Goal: Task Accomplishment & Management: Manage account settings

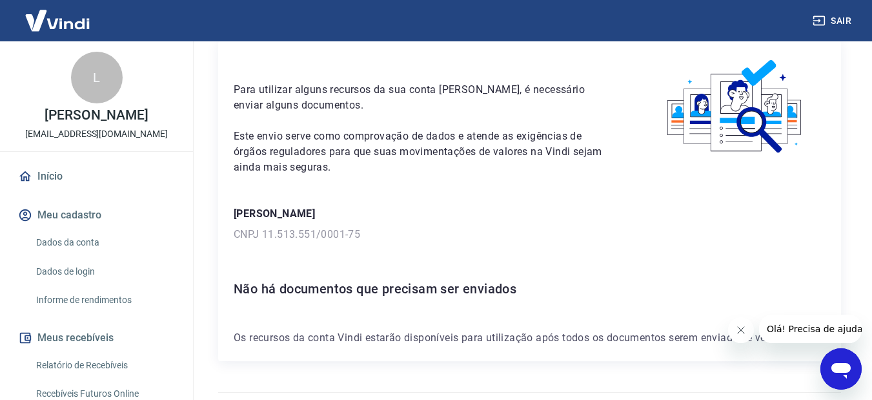
scroll to position [65, 0]
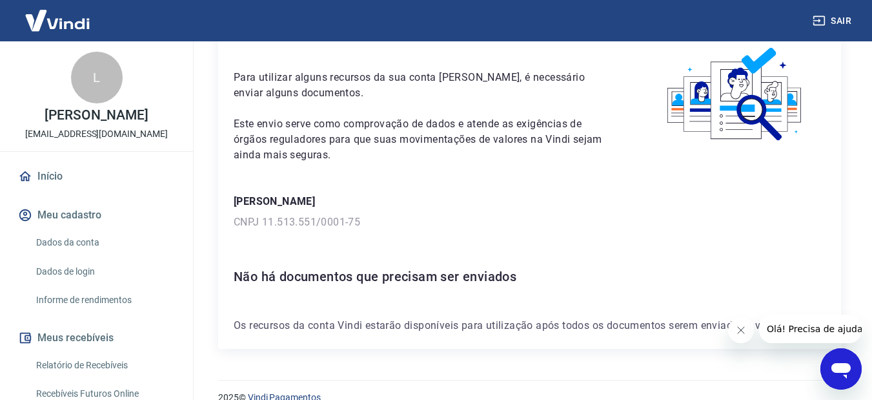
click at [87, 241] on link "Dados da conta" at bounding box center [104, 242] width 147 height 26
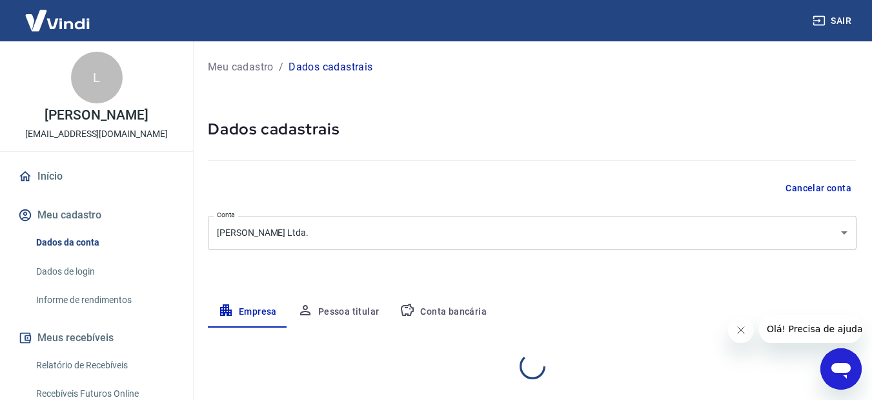
select select "MG"
click at [844, 232] on body "Sair L [PERSON_NAME] [EMAIL_ADDRESS][DOMAIN_NAME] Início Meu cadastro Dados da …" at bounding box center [441, 200] width 882 height 400
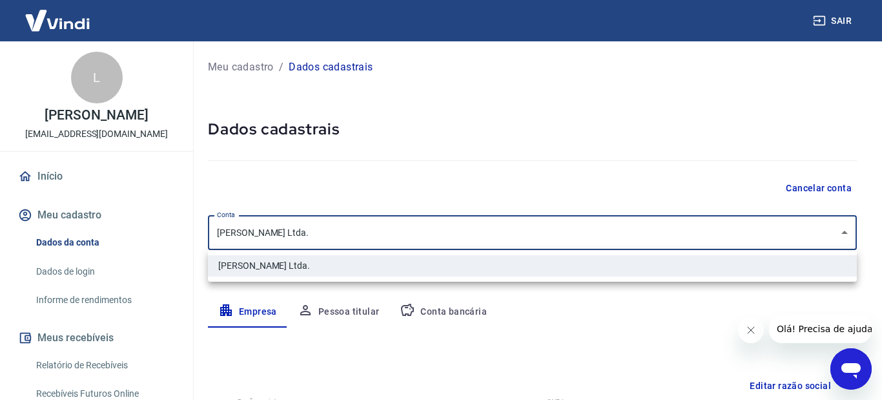
click at [442, 313] on div at bounding box center [441, 200] width 882 height 400
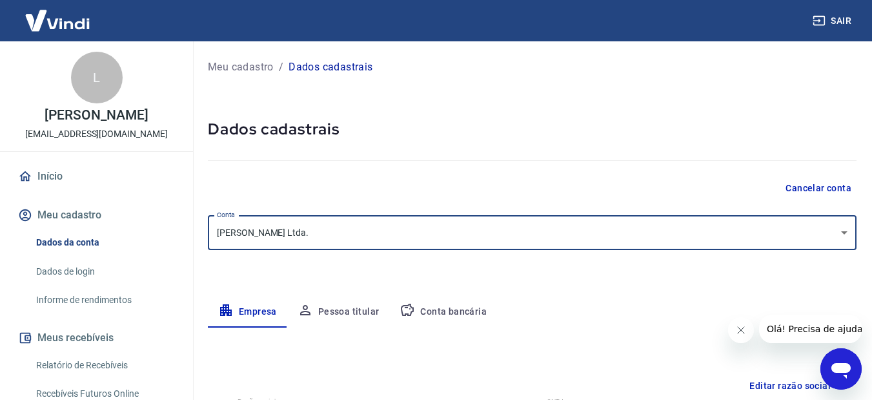
click at [439, 313] on button "Conta bancária" at bounding box center [443, 311] width 108 height 31
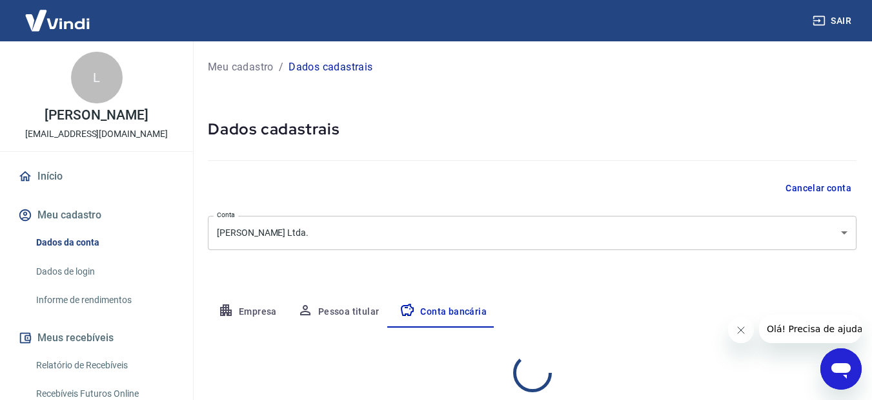
select select "1"
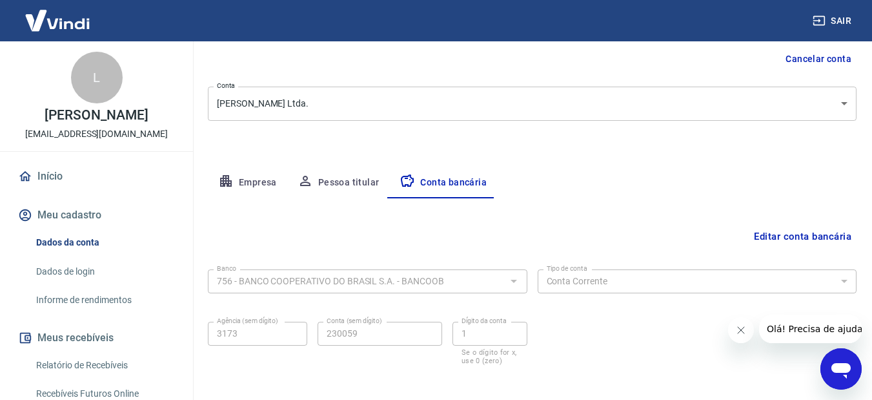
scroll to position [189, 0]
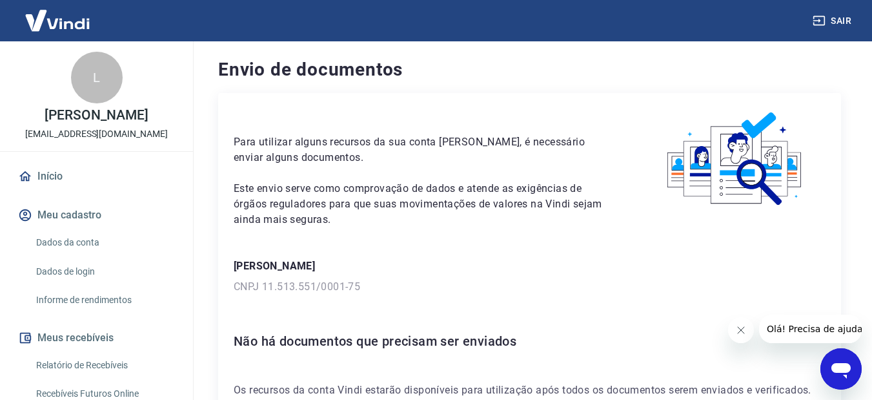
click at [27, 177] on icon at bounding box center [25, 176] width 14 height 14
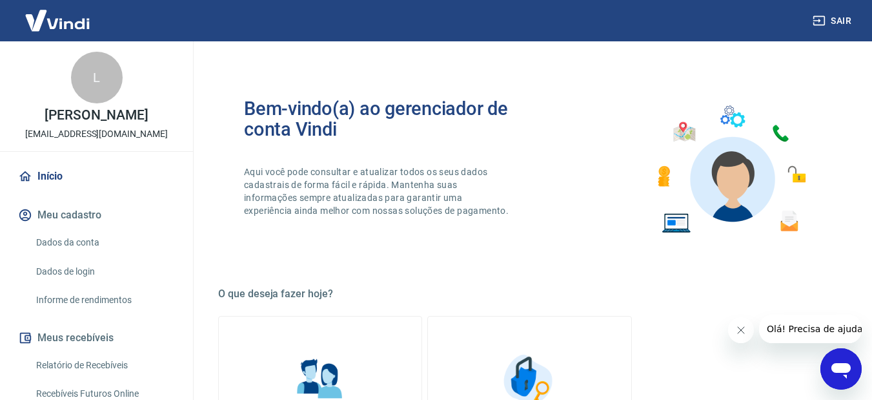
click at [304, 297] on h5 "O que deseja fazer hoje?" at bounding box center [529, 293] width 623 height 13
click at [283, 296] on h5 "O que deseja fazer hoje?" at bounding box center [529, 293] width 623 height 13
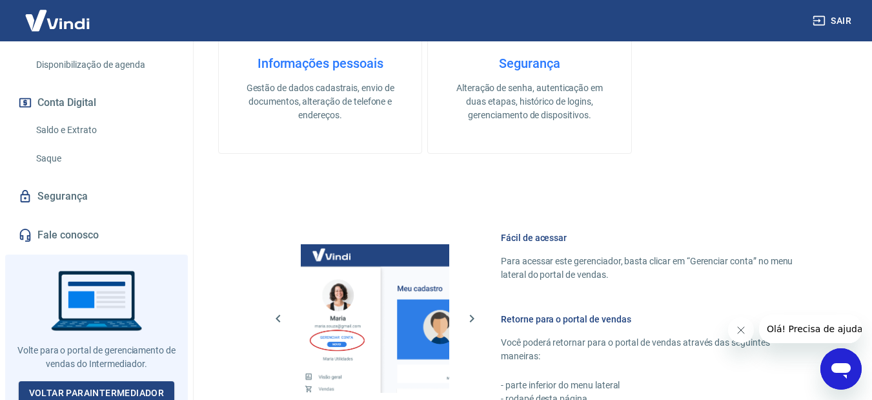
scroll to position [392, 0]
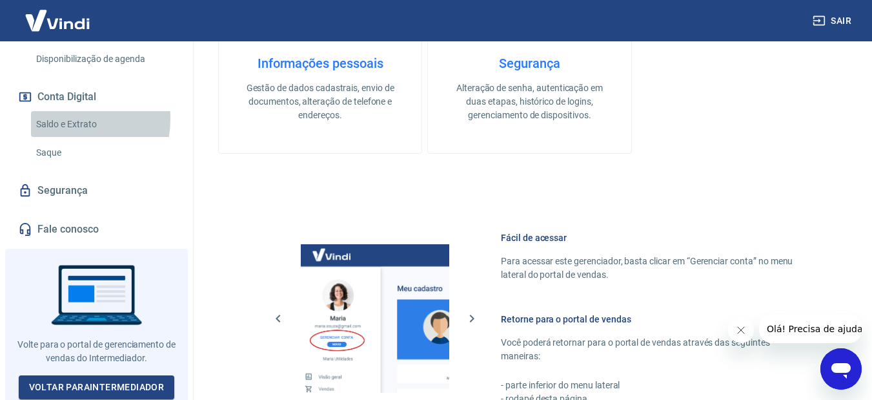
click at [53, 118] on link "Saldo e Extrato" at bounding box center [104, 124] width 147 height 26
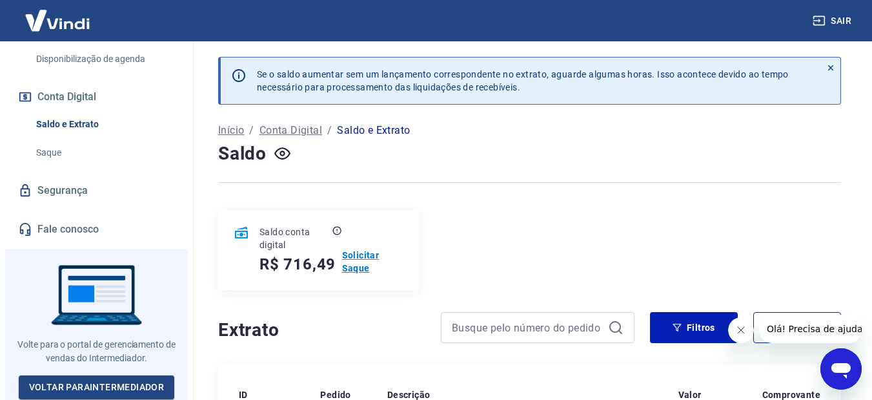
click at [353, 254] on p "Solicitar Saque" at bounding box center [372, 262] width 61 height 26
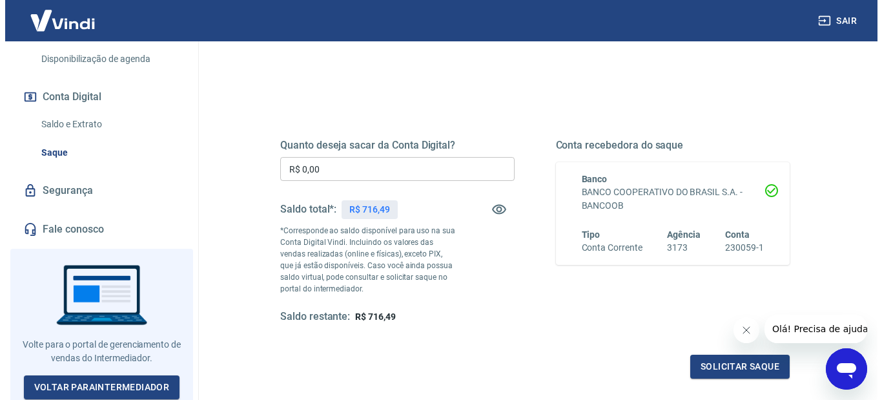
scroll to position [129, 0]
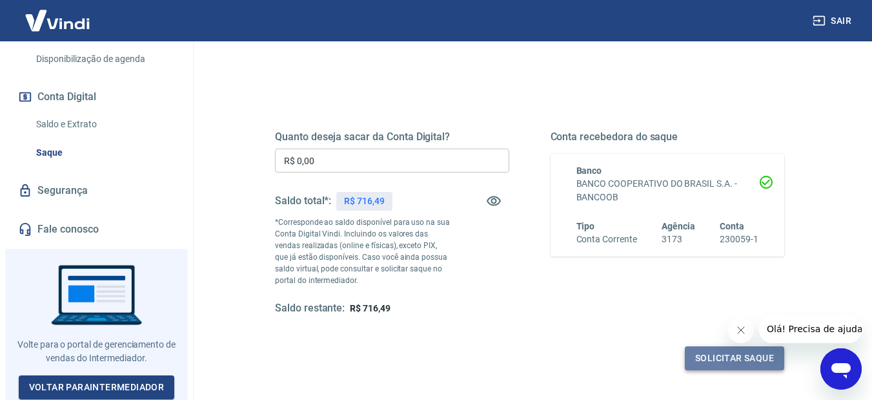
click at [720, 353] on button "Solicitar saque" at bounding box center [734, 358] width 99 height 24
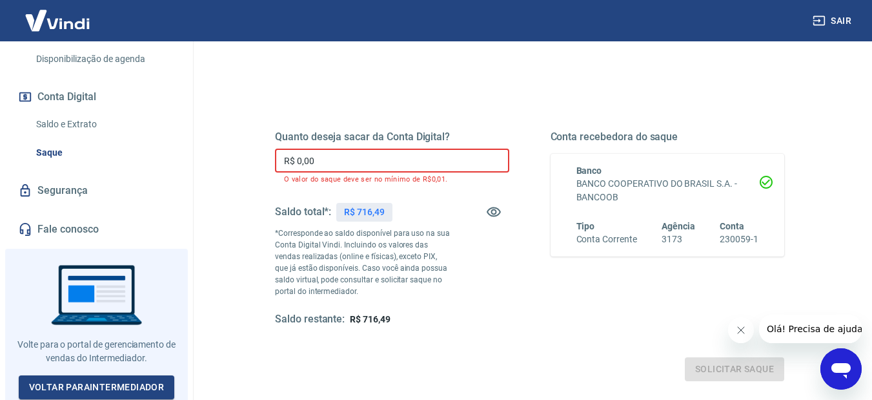
click at [429, 154] on input "R$ 0,00" at bounding box center [392, 161] width 234 height 24
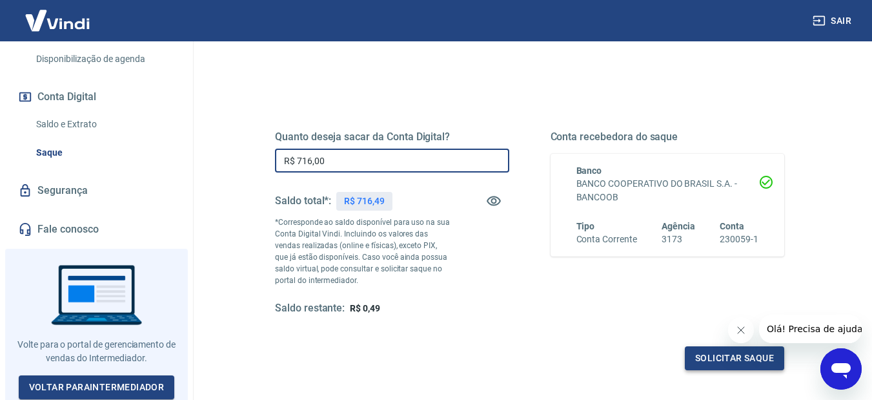
type input "R$ 716,00"
click at [748, 357] on button "Solicitar saque" at bounding box center [734, 358] width 99 height 24
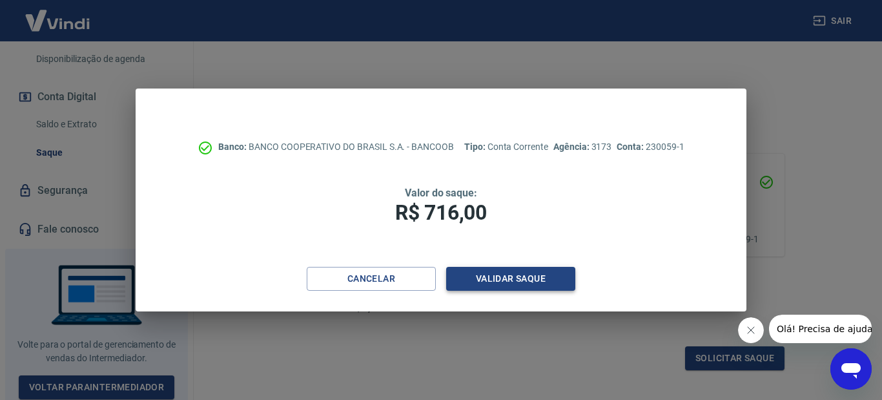
click at [498, 282] on button "Validar saque" at bounding box center [510, 279] width 129 height 24
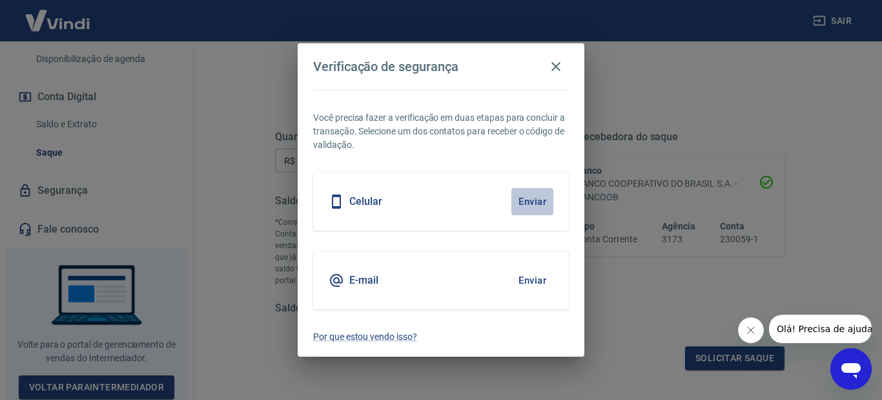
click at [539, 202] on button "Enviar" at bounding box center [532, 201] width 42 height 27
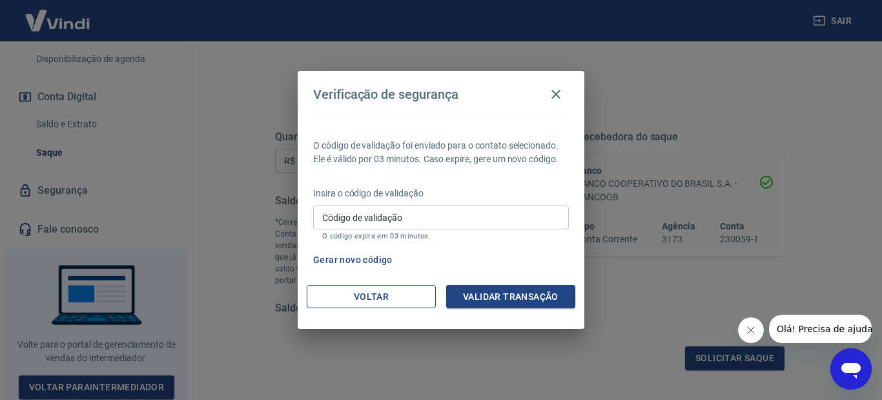
click at [373, 296] on button "Voltar" at bounding box center [371, 297] width 129 height 24
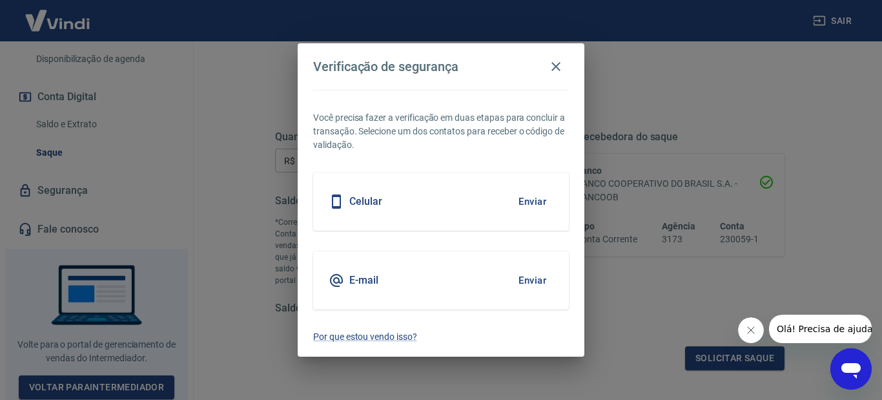
click at [537, 278] on button "Enviar" at bounding box center [532, 280] width 42 height 27
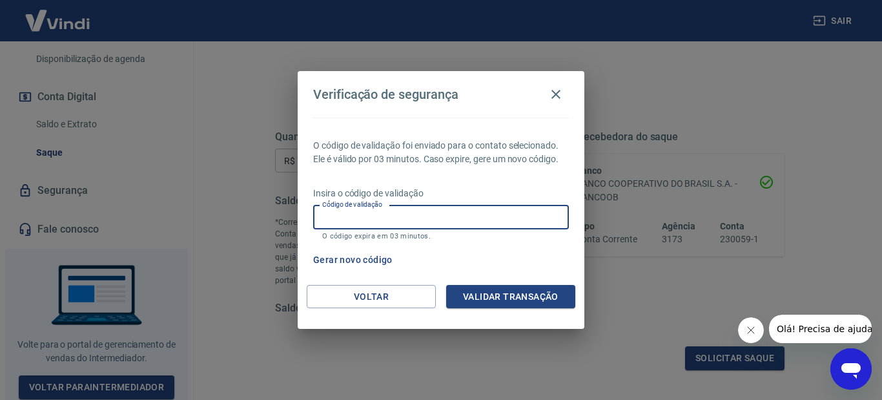
click at [358, 215] on input "Código de validação" at bounding box center [441, 217] width 256 height 24
paste input "394321"
type input "394321"
click at [475, 301] on button "Validar transação" at bounding box center [510, 297] width 129 height 24
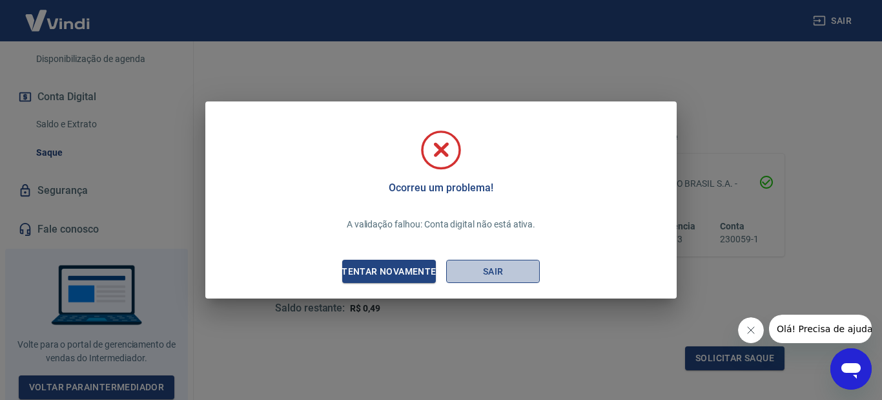
click at [457, 272] on button "Sair" at bounding box center [493, 272] width 94 height 24
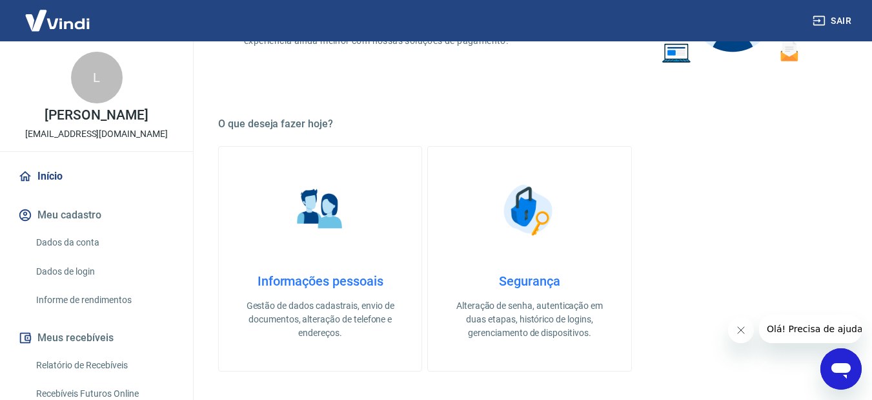
scroll to position [194, 0]
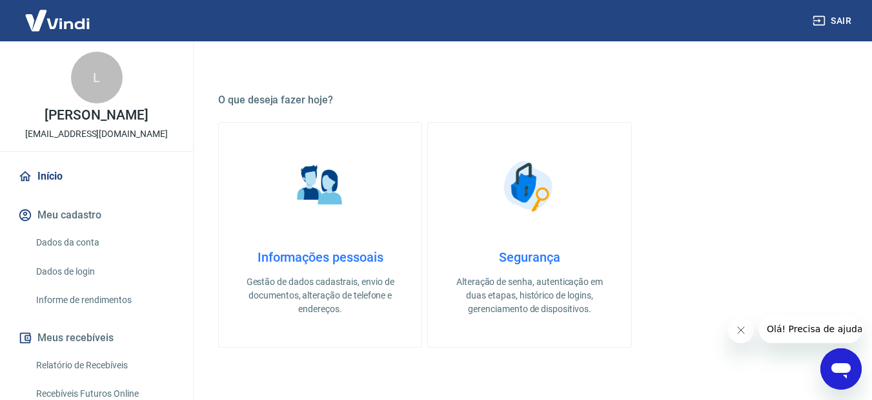
click at [812, 331] on span "Olá! Precisa de ajuda?" at bounding box center [816, 328] width 101 height 10
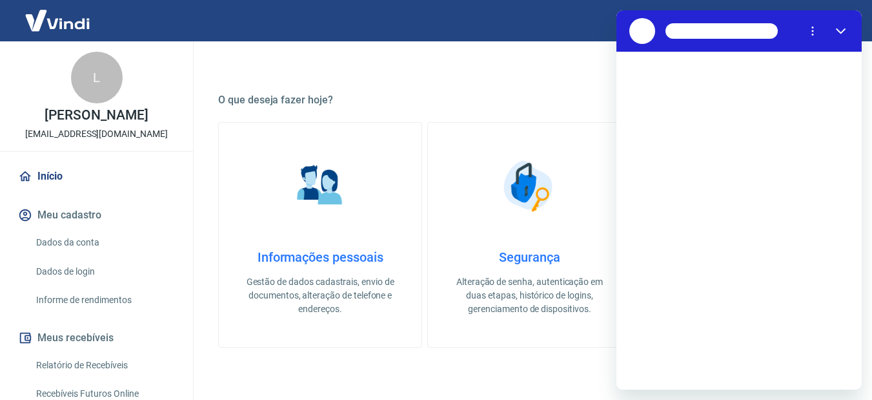
scroll to position [0, 0]
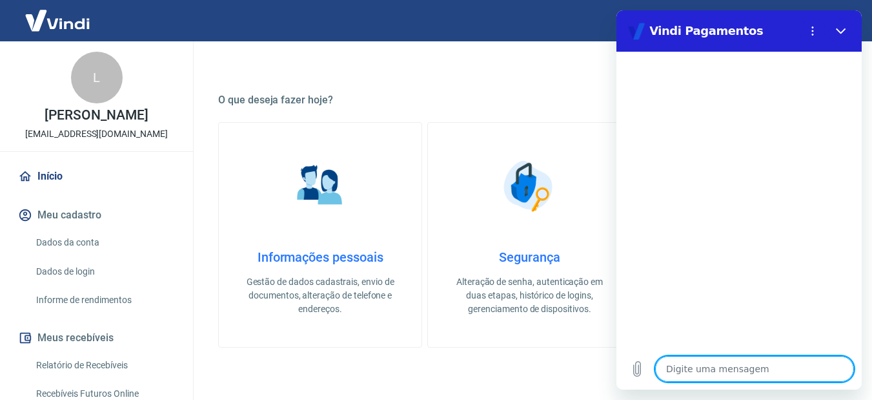
type textarea "C"
type textarea "x"
type textarea "Co"
type textarea "x"
type textarea "Con"
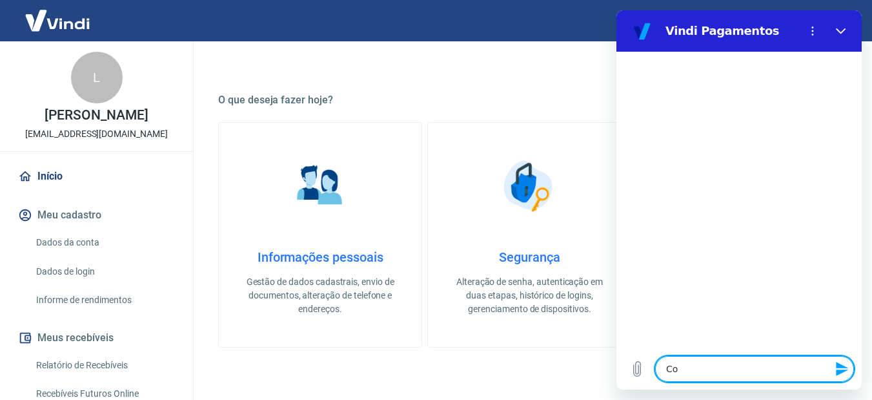
type textarea "x"
type textarea "Cont"
type textarea "x"
type textarea "Conta"
type textarea "x"
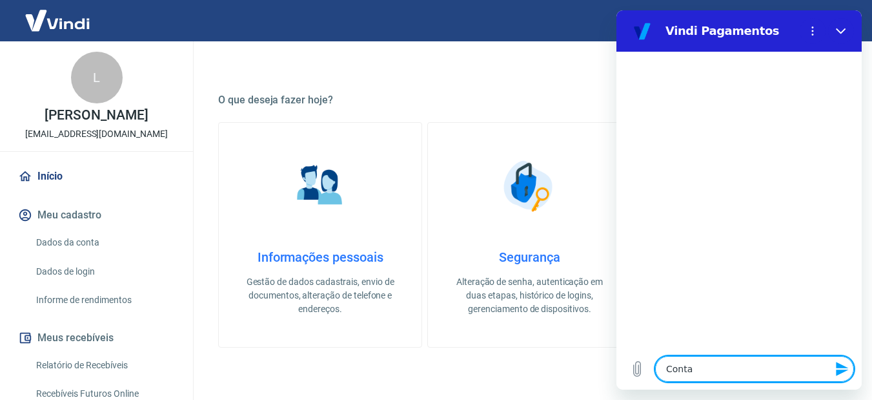
type textarea "Conta"
type textarea "x"
type textarea "Conta d"
type textarea "x"
type textarea "Conta di"
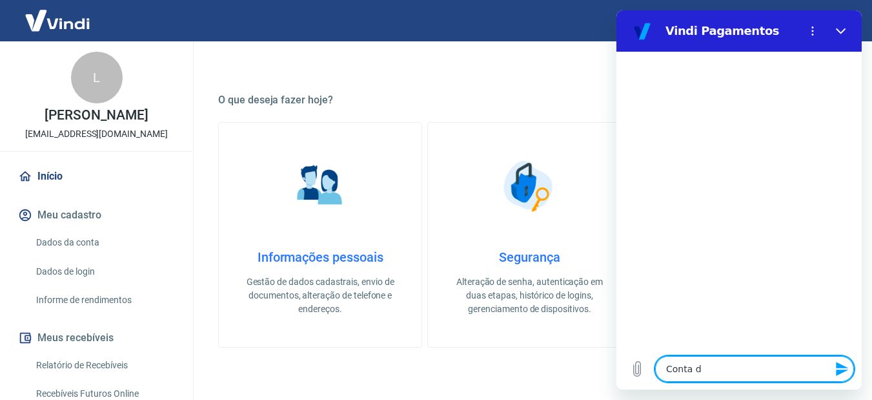
type textarea "x"
type textarea "Conta dig"
type textarea "x"
type textarea "Conta digi"
type textarea "x"
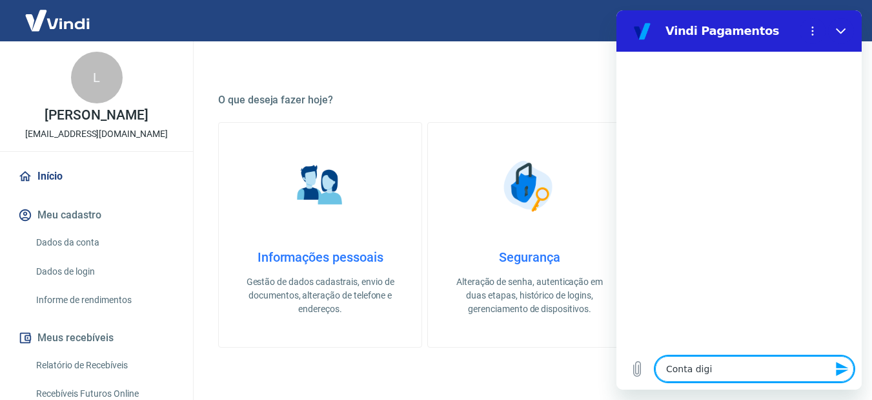
type textarea "Conta digit"
type textarea "x"
type textarea "Conta digita"
type textarea "x"
type textarea "Conta digital"
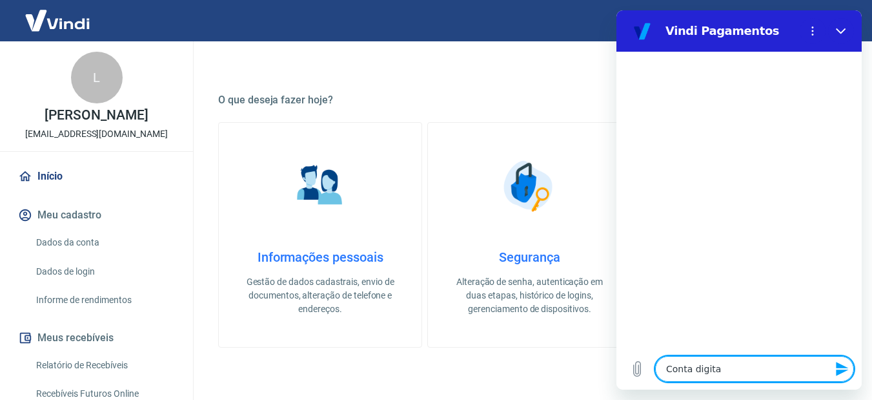
type textarea "x"
type textarea "Conta digital"
type textarea "x"
type textarea "Conta digital n"
type textarea "x"
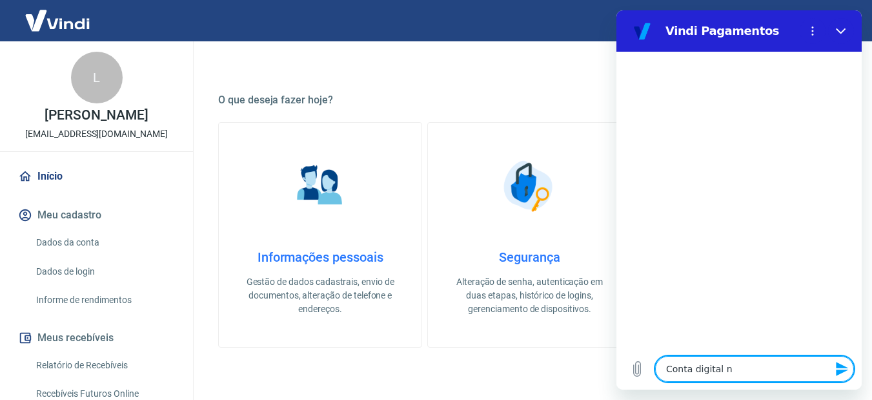
type textarea "Conta digital nã"
type textarea "x"
type textarea "Conta digital não"
type textarea "x"
type textarea "Conta digital não"
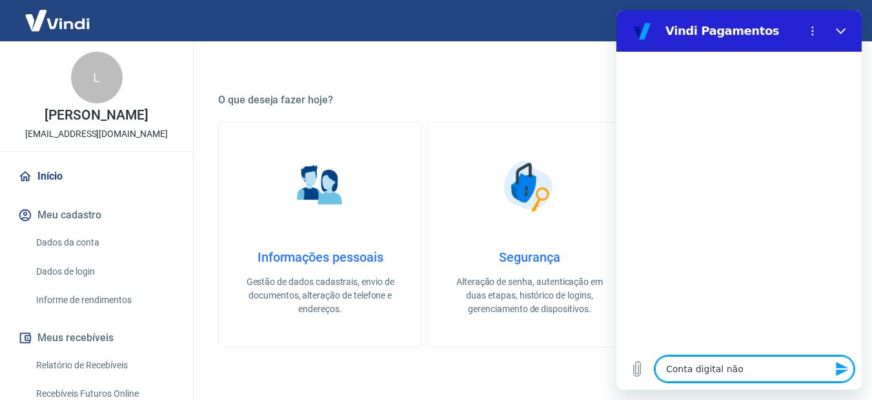
type textarea "x"
type textarea "Conta digital não e"
type textarea "x"
type textarea "Conta digital não es"
type textarea "x"
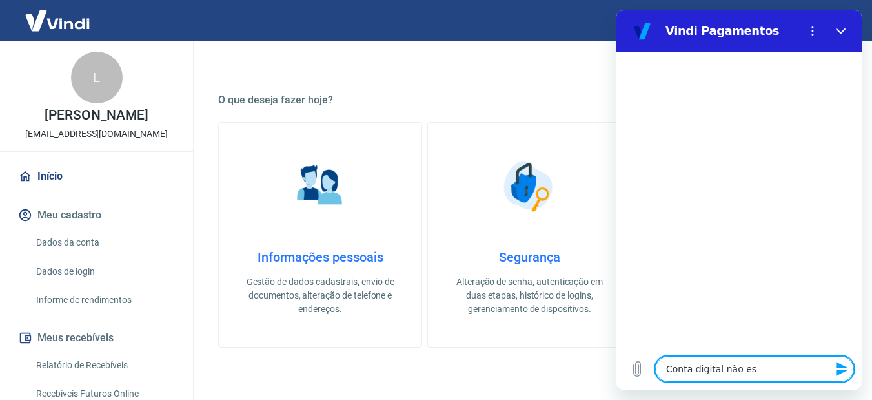
type textarea "Conta digital não est"
type textarea "x"
type textarea "Conta digital não está"
type textarea "x"
type textarea "Conta digital não está"
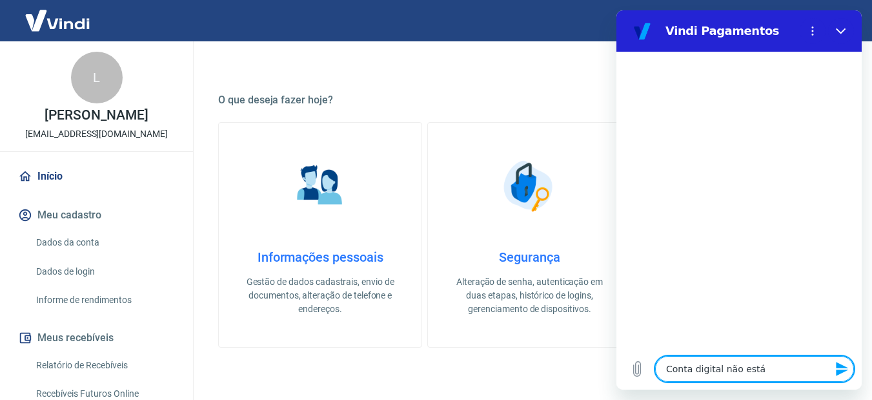
type textarea "x"
type textarea "Conta digital não está a"
type textarea "x"
type textarea "Conta digital não está at"
type textarea "x"
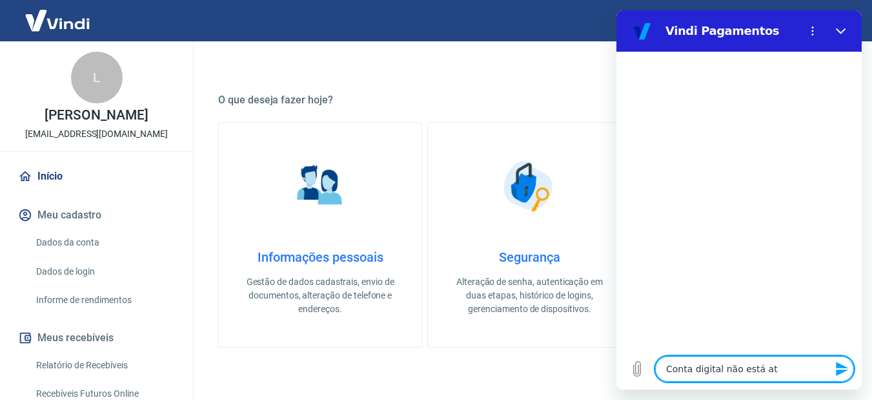
type textarea "Conta digital não está ati"
type textarea "x"
type textarea "Conta digital não está ativ"
type textarea "x"
type textarea "Conta digital não está ativa"
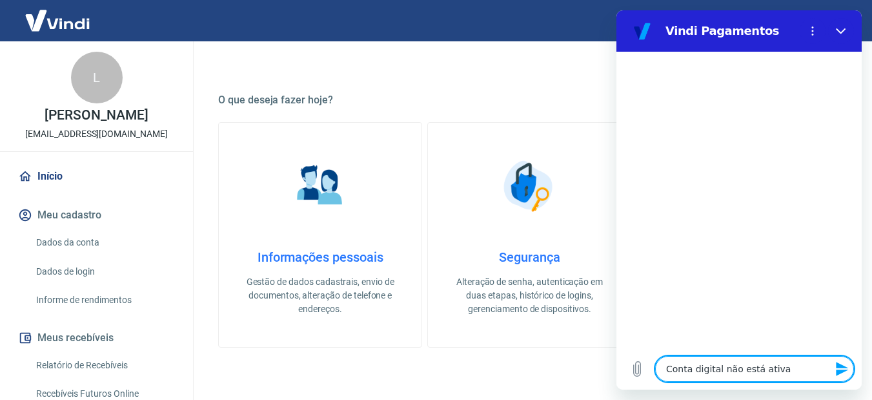
type textarea "x"
type textarea "Conta digital não está ativa."
type textarea "x"
type textarea "Conta digital não está ativa."
type textarea "x"
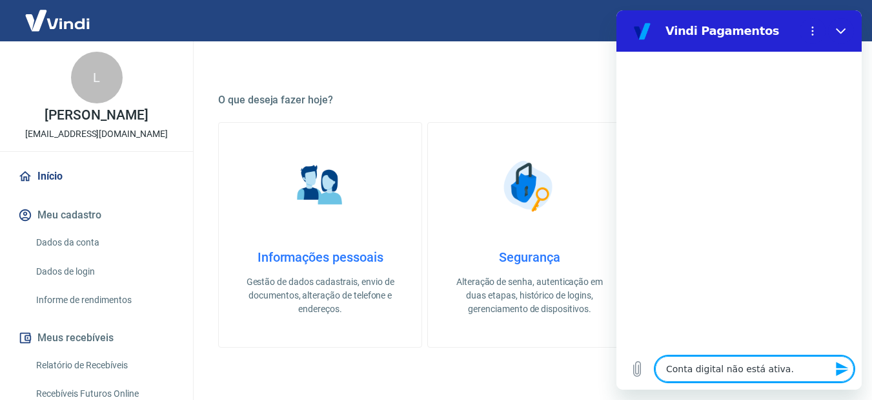
type textarea "Conta digital não está ativa. C"
type textarea "x"
type textarea "Conta digital não está ativa. Co"
type textarea "x"
type textarea "Conta digital não está ativa. Com"
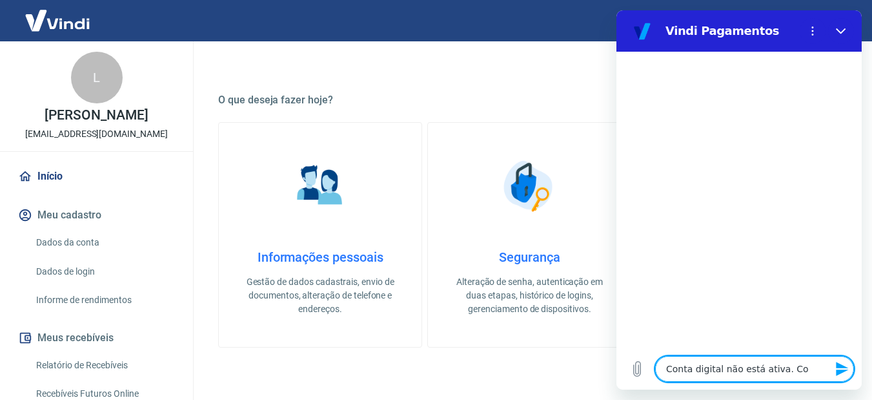
type textarea "x"
type textarea "Conta digital não está ativa. [GEOGRAPHIC_DATA]"
type textarea "x"
type textarea "Conta digital não está ativa. [GEOGRAPHIC_DATA]"
type textarea "x"
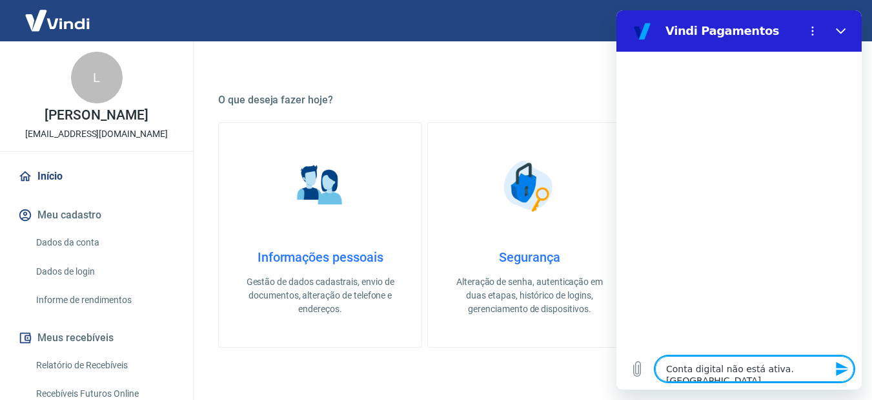
type textarea "Conta digital não está ativa. Como r"
type textarea "x"
type textarea "Conta digital não está ativa. Como re"
type textarea "x"
type textarea "Conta digital não está ativa. Como reg"
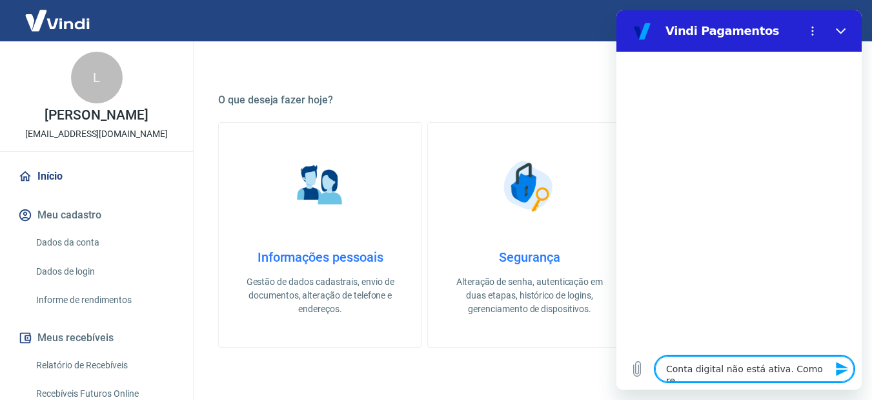
type textarea "x"
type textarea "Conta digital não está ativa. Como regu"
type textarea "x"
type textarea "Conta digital não está ativa. Como regul"
type textarea "x"
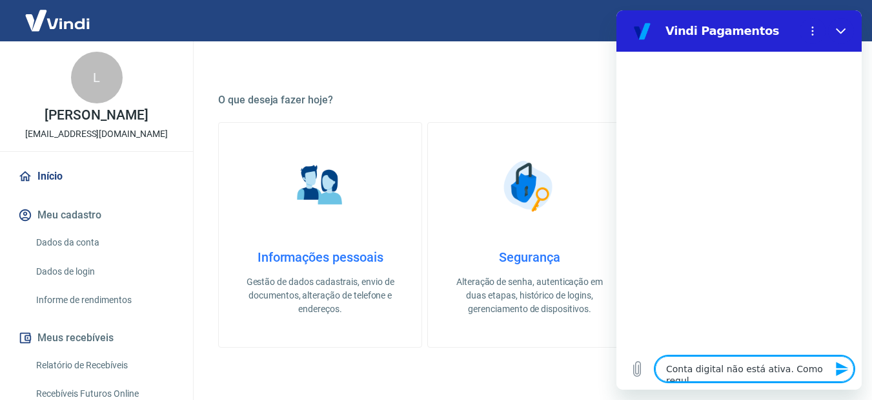
type textarea "Conta digital não está ativa. Como regula"
type textarea "x"
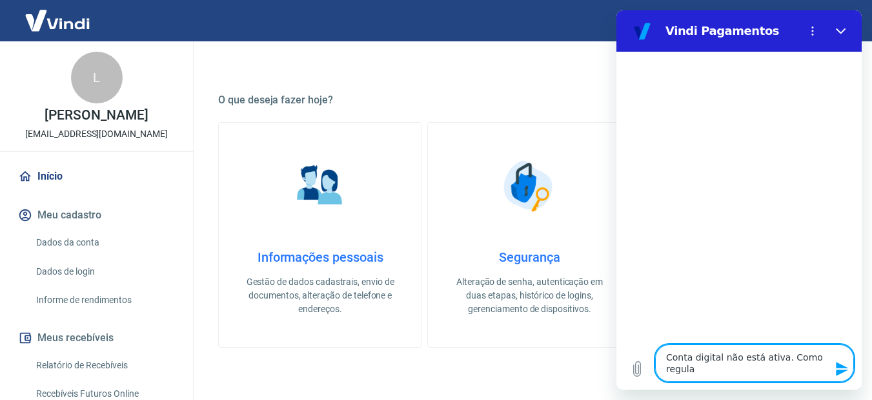
type textarea "Conta digital não está ativa. Como regular"
type textarea "x"
type textarea "Conta digital não está ativa. Como regulari"
type textarea "x"
type textarea "Conta digital não está ativa. Como regulariz"
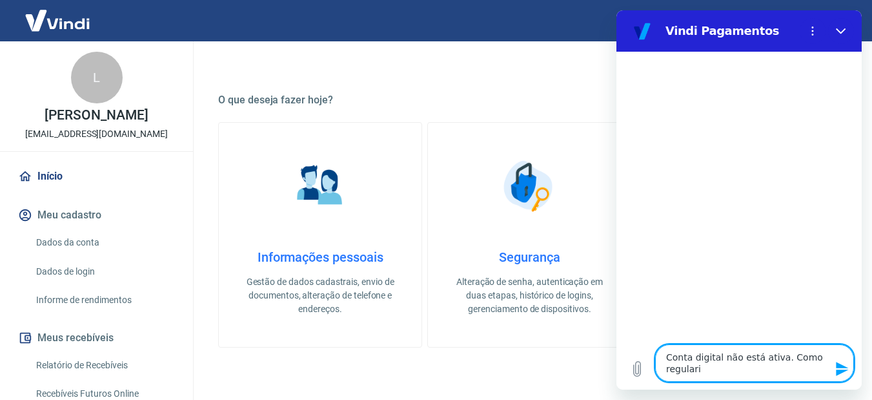
type textarea "x"
type textarea "Conta digital não está ativa. Como regulariza"
type textarea "x"
type textarea "Conta digital não está ativa. Como regularizar"
type textarea "x"
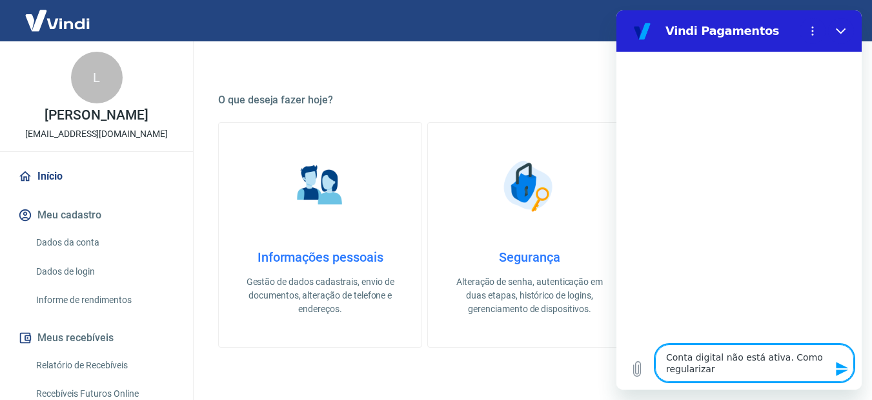
type textarea "Conta digital não está ativa. Como regularizar?"
type textarea "x"
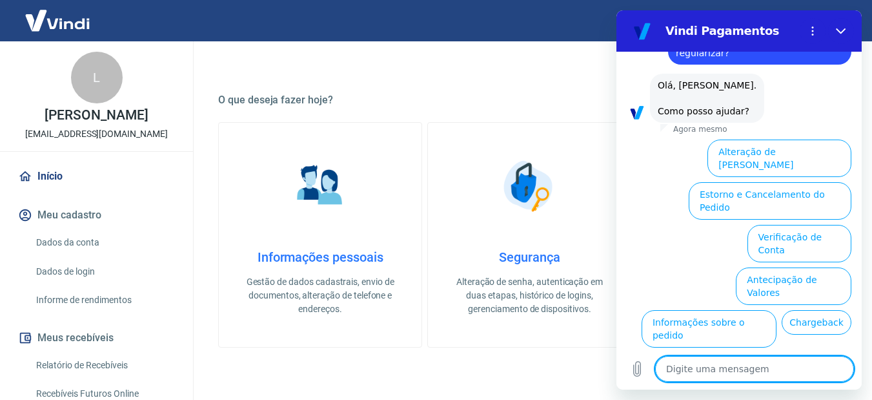
scroll to position [41, 0]
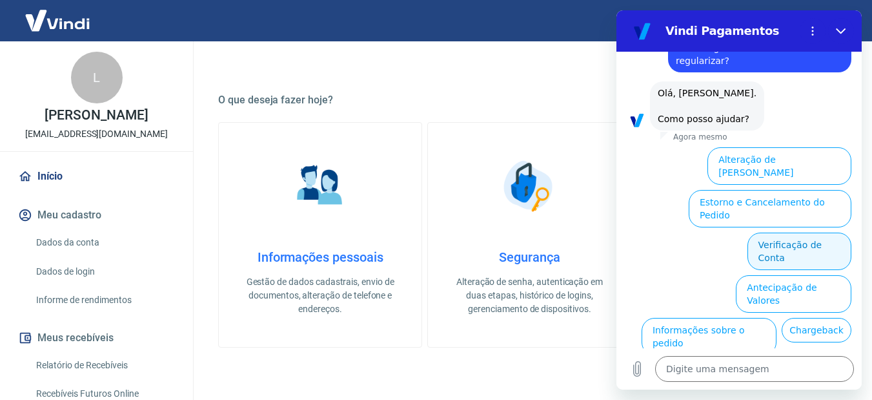
click at [772, 232] on button "Verificação de Conta" at bounding box center [800, 250] width 104 height 37
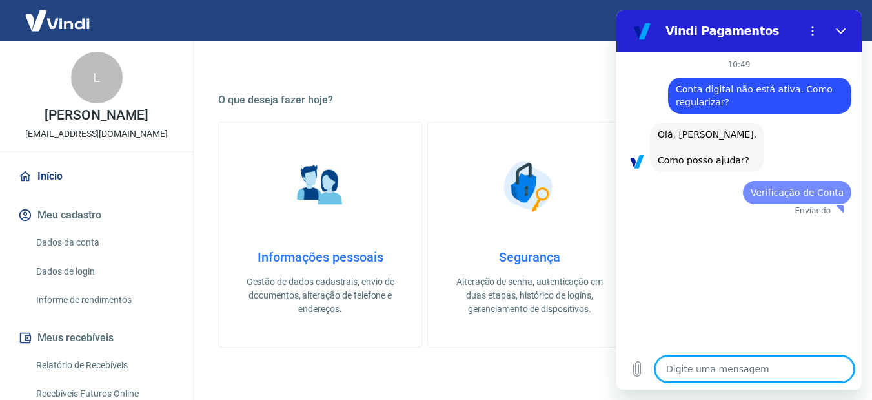
scroll to position [0, 0]
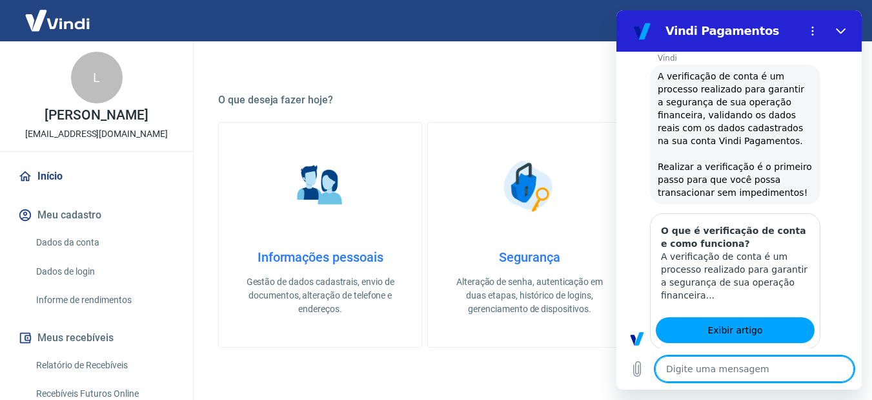
type textarea "x"
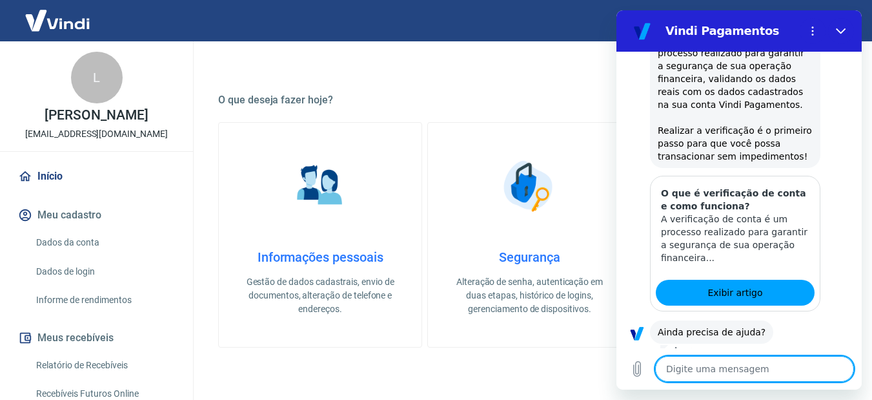
scroll to position [234, 0]
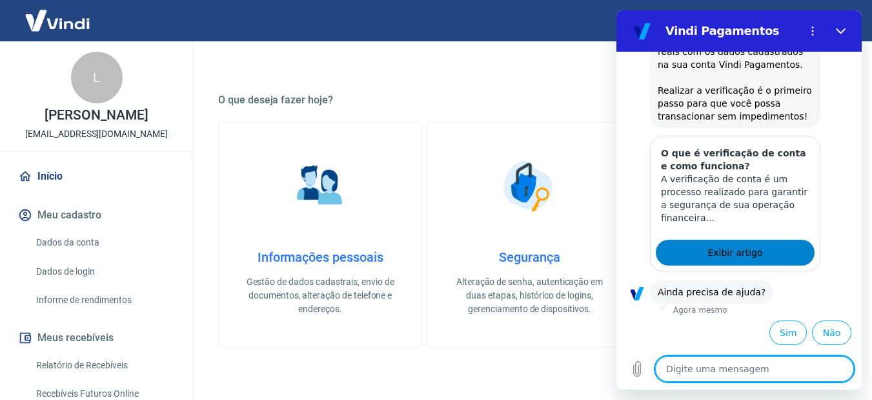
click at [734, 256] on span "Exibir artigo" at bounding box center [735, 252] width 55 height 15
